Goal: Find specific page/section: Find specific page/section

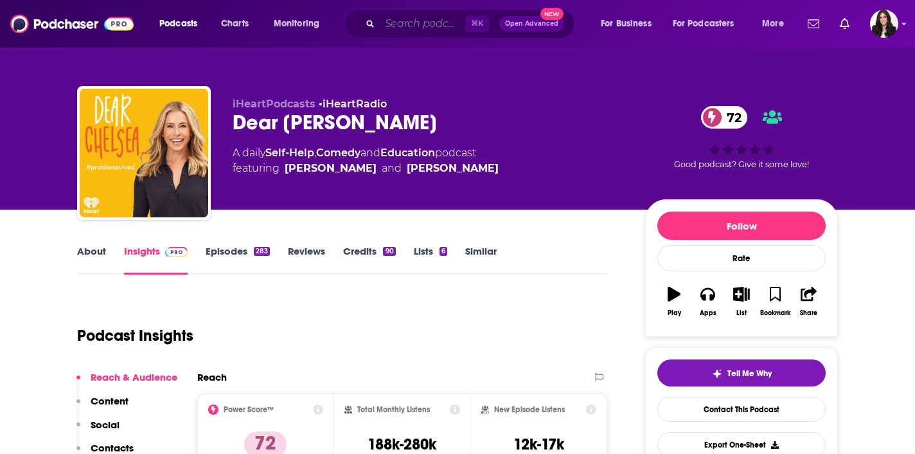
click at [394, 15] on input "Search podcasts, credits, & more..." at bounding box center [422, 23] width 85 height 21
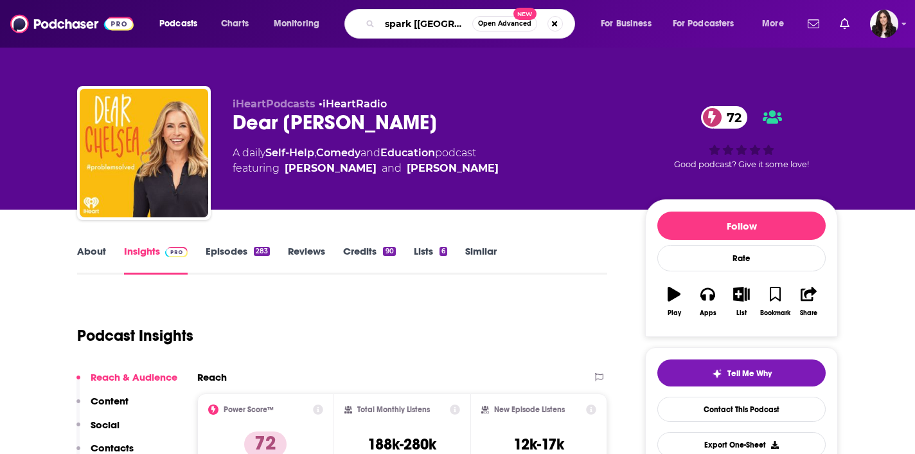
type input "spark [arade"
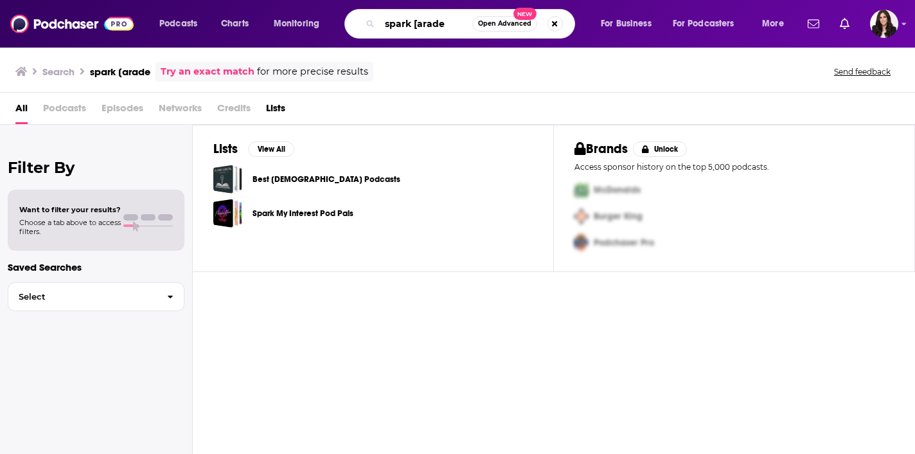
click at [418, 26] on input "spark [arade" at bounding box center [426, 23] width 93 height 21
type input "spark parade"
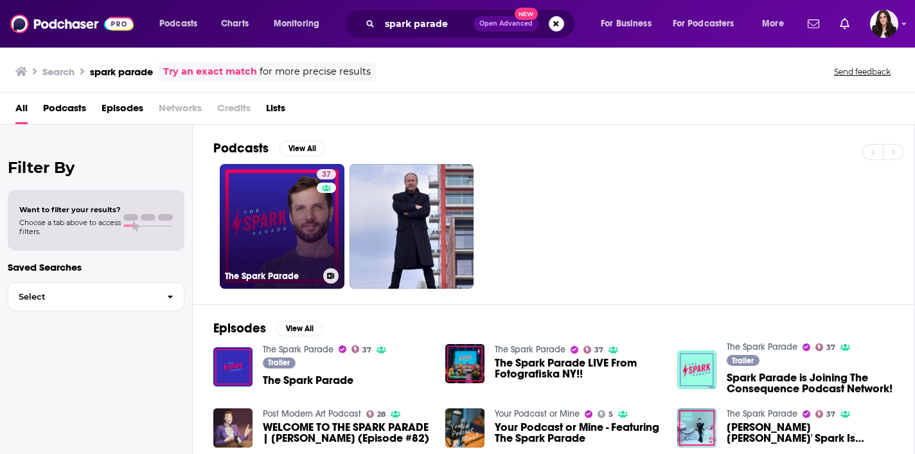
click at [298, 213] on link "37 The Spark Parade" at bounding box center [282, 226] width 125 height 125
